Goal: Information Seeking & Learning: Learn about a topic

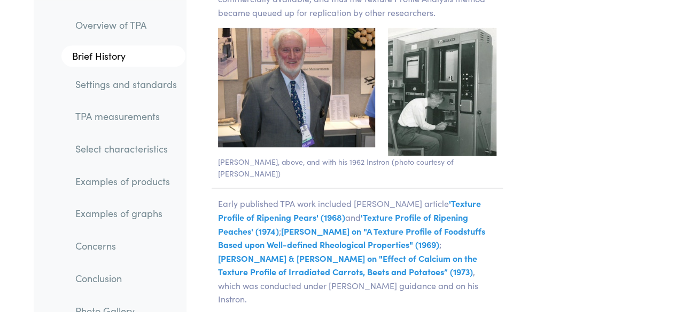
scroll to position [2389, 0]
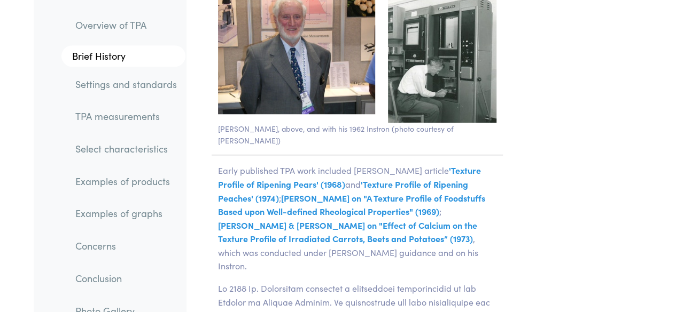
drag, startPoint x: 307, startPoint y: 199, endPoint x: 583, endPoint y: 143, distance: 282.4
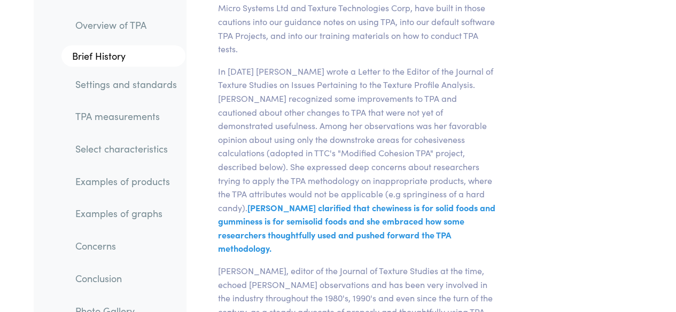
scroll to position [3922, 0]
click at [604, 82] on section "Enjoy this guide? Share it!" at bounding box center [585, 130] width 101 height 7966
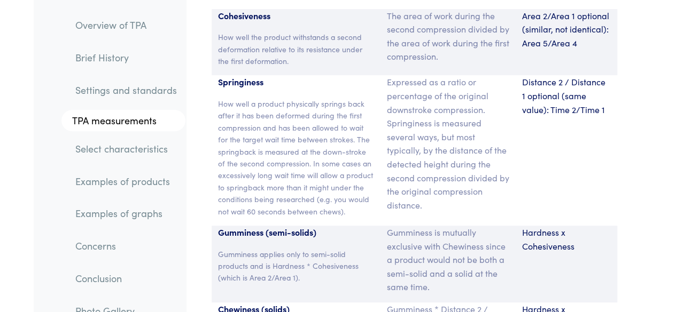
scroll to position [8229, 0]
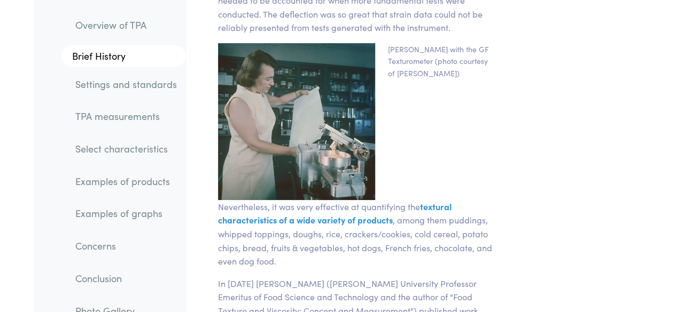
scroll to position [2029, 0]
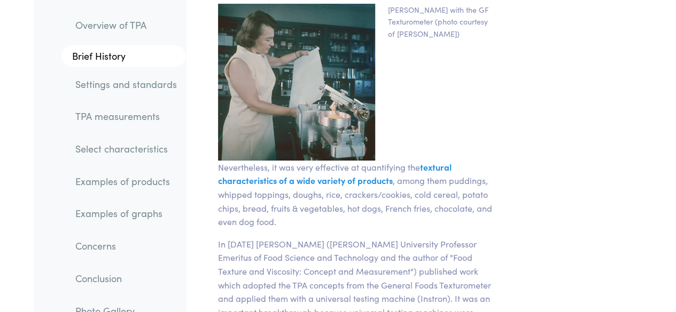
drag, startPoint x: 435, startPoint y: 129, endPoint x: 335, endPoint y: 259, distance: 164.2
click at [335, 259] on p "In [DATE] [PERSON_NAME] ([PERSON_NAME] University Professor Emeritus of Food Sc…" at bounding box center [357, 292] width 278 height 109
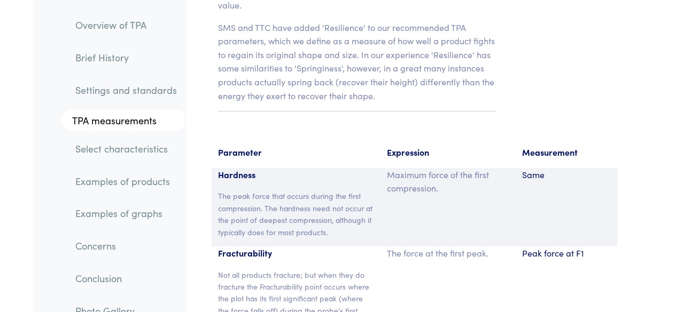
scroll to position [7902, 0]
drag, startPoint x: 284, startPoint y: 101, endPoint x: 260, endPoint y: 113, distance: 26.8
click at [260, 190] on p "The peak force that occurs during the first compression. The hardness need not …" at bounding box center [296, 214] width 156 height 48
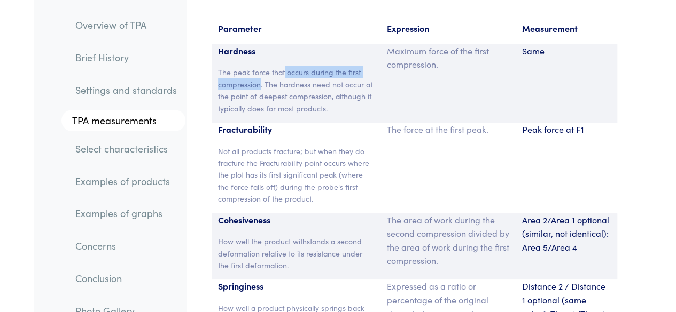
scroll to position [8026, 0]
drag, startPoint x: 220, startPoint y: 122, endPoint x: 271, endPoint y: 122, distance: 51.3
click at [271, 213] on p "Cohesiveness" at bounding box center [296, 220] width 156 height 14
click at [238, 279] on p "Springiness" at bounding box center [296, 286] width 156 height 14
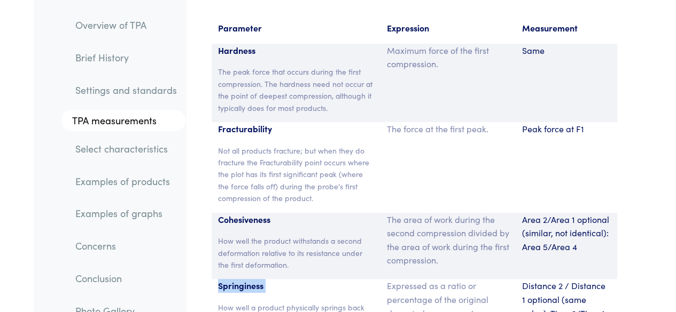
click at [238, 279] on p "Springiness" at bounding box center [296, 286] width 156 height 14
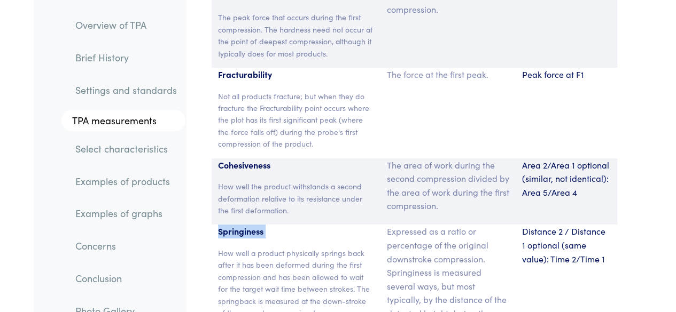
scroll to position [8080, 0]
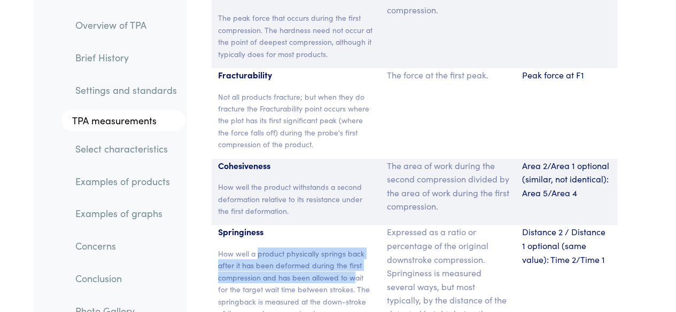
drag, startPoint x: 259, startPoint y: 159, endPoint x: 354, endPoint y: 179, distance: 97.1
click at [354, 248] on p "How well a product physically springs back after it has been deformed during th…" at bounding box center [296, 308] width 156 height 120
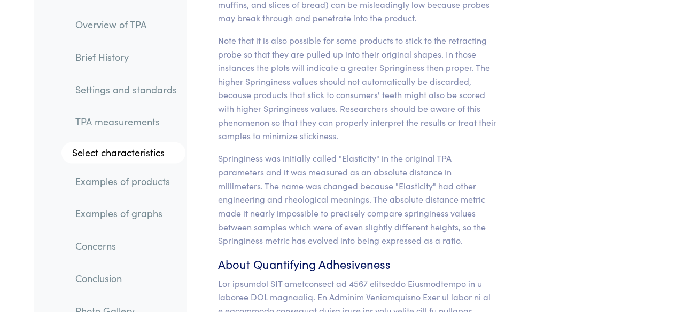
scroll to position [11187, 0]
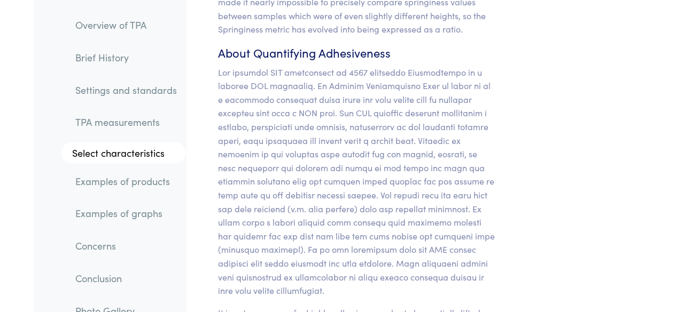
click at [489, 135] on p at bounding box center [357, 182] width 278 height 232
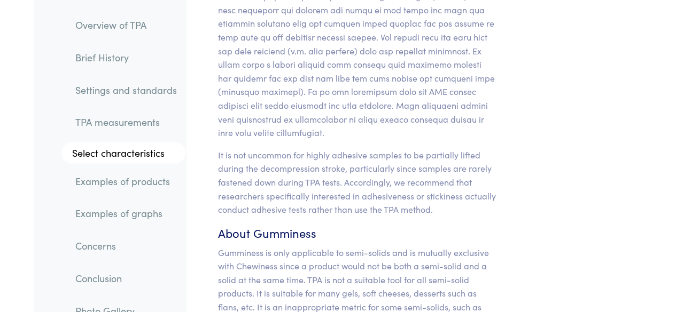
scroll to position [11360, 0]
